Goal: Find specific page/section

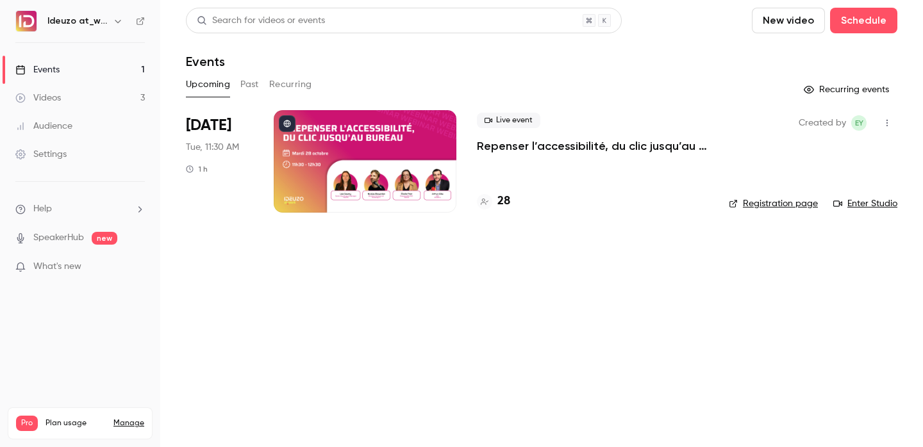
click at [511, 204] on div "28" at bounding box center [592, 201] width 231 height 17
click at [505, 201] on h4 "28" at bounding box center [503, 201] width 13 height 17
